Goal: Task Accomplishment & Management: Use online tool/utility

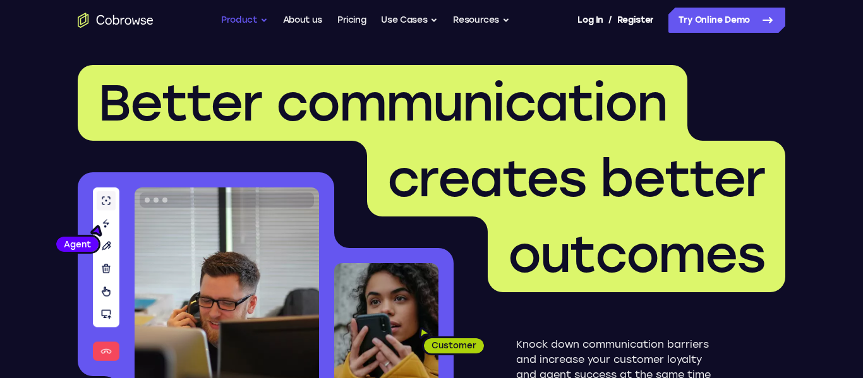
click at [224, 20] on button "Product" at bounding box center [244, 20] width 47 height 25
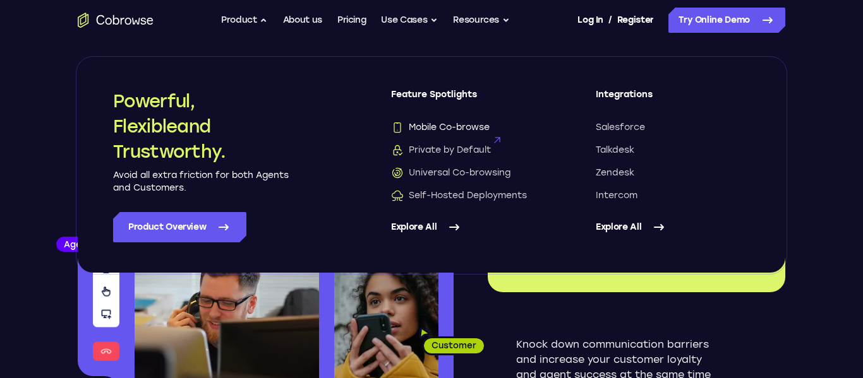
click at [414, 130] on span "Mobile Co-browse" at bounding box center [440, 127] width 99 height 13
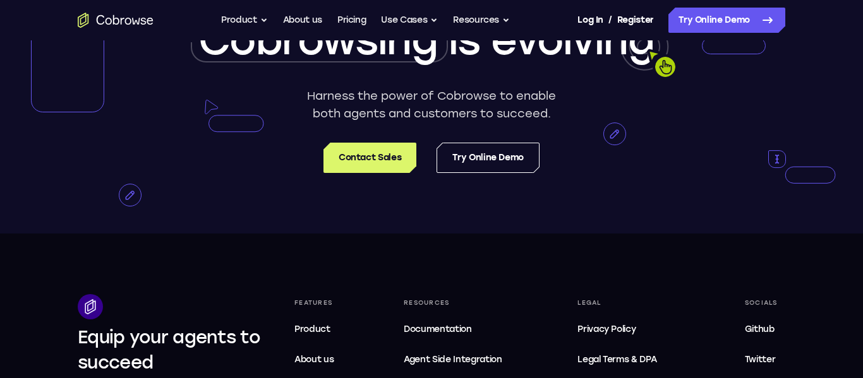
scroll to position [2537, 0]
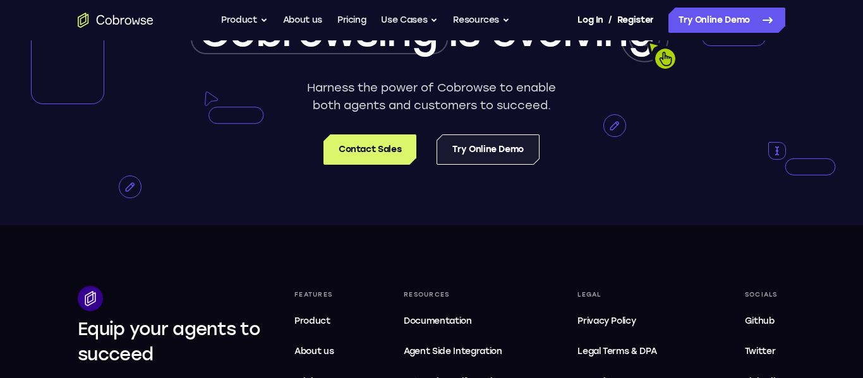
click at [486, 165] on link "Try Online Demo" at bounding box center [487, 150] width 103 height 30
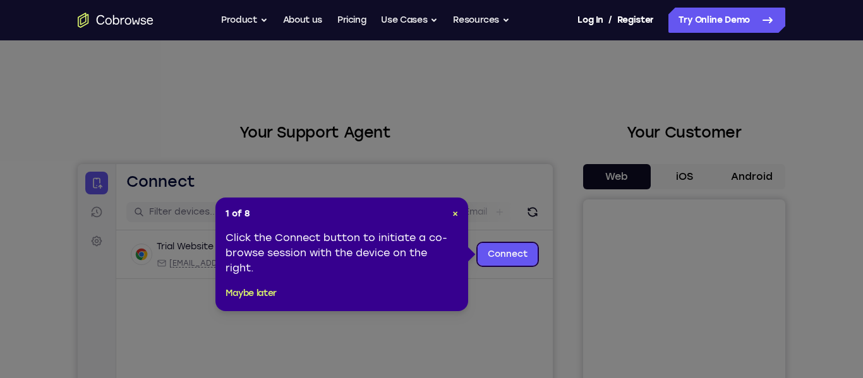
click at [717, 216] on icon at bounding box center [431, 189] width 863 height 378
click at [454, 213] on span "×" at bounding box center [455, 213] width 6 height 11
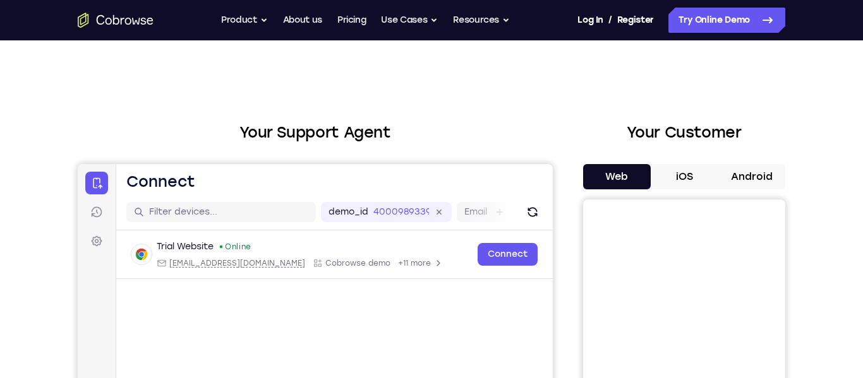
click at [751, 174] on button "Android" at bounding box center [751, 176] width 68 height 25
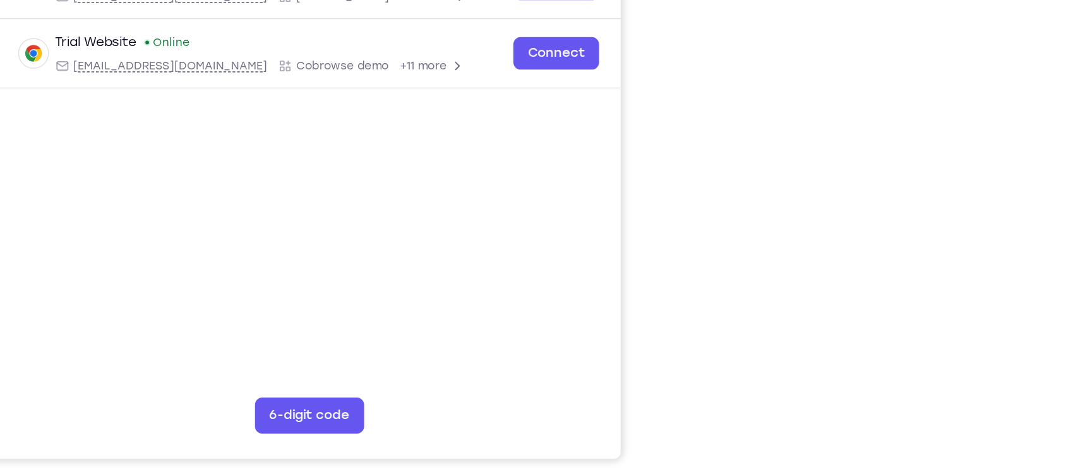
scroll to position [125, 0]
